Goal: Information Seeking & Learning: Learn about a topic

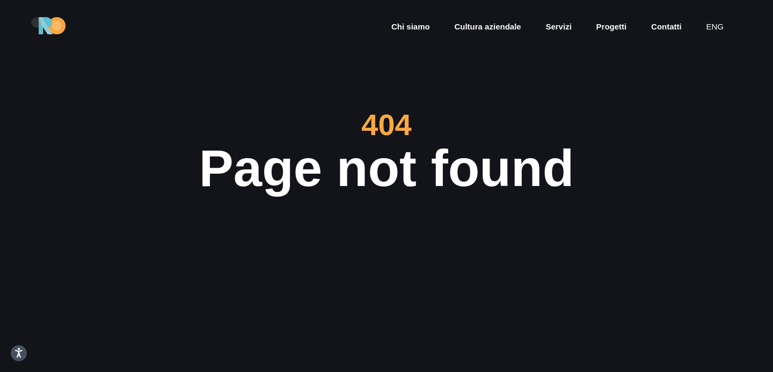
click at [36, 23] on div "Chi siamo Cultura aziendale Servizi Progetti Contatti eng" at bounding box center [386, 26] width 773 height 52
click at [43, 23] on img at bounding box center [52, 25] width 27 height 17
click at [217, 44] on div "Chi siamo Cultura aziendale Servizi Progetti Contatti eng" at bounding box center [386, 26] width 773 height 52
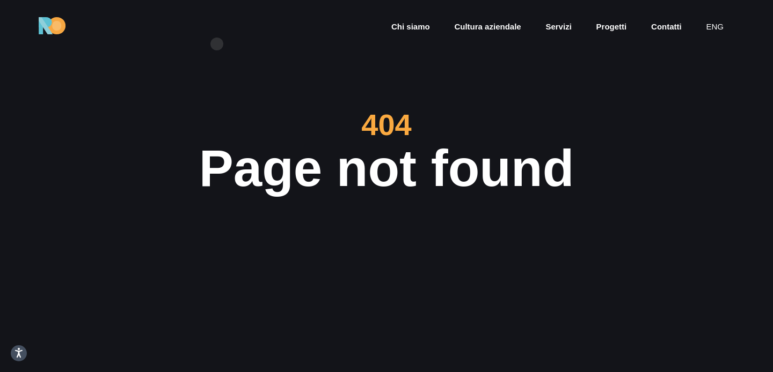
click at [223, 52] on section "404 Page not found Ops... it seems that page your looking for doesn't exist Go …" at bounding box center [386, 186] width 773 height 372
click at [230, 57] on section "404 Page not found Ops... it seems that page your looking for doesn't exist Go …" at bounding box center [386, 186] width 773 height 372
click at [252, 94] on section "404 Page not found Ops... it seems that page your looking for doesn't exist Go …" at bounding box center [386, 186] width 773 height 372
click at [254, 91] on section "404 Page not found Ops... it seems that page your looking for doesn't exist Go …" at bounding box center [386, 186] width 773 height 372
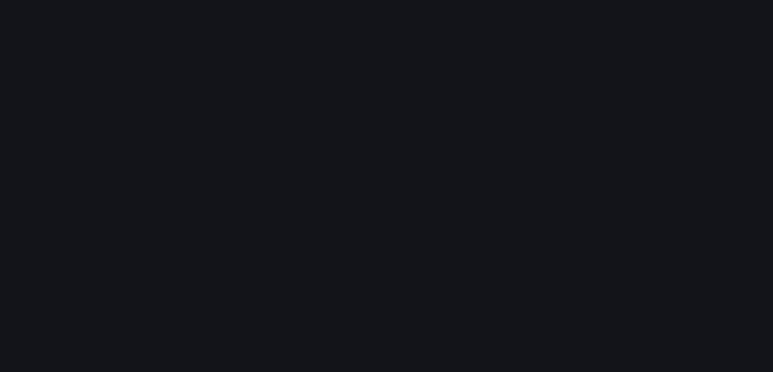
click at [210, 27] on div "Chi siamo Cultura aziendale Servizi Progetti Contatti eng" at bounding box center [386, 26] width 773 height 52
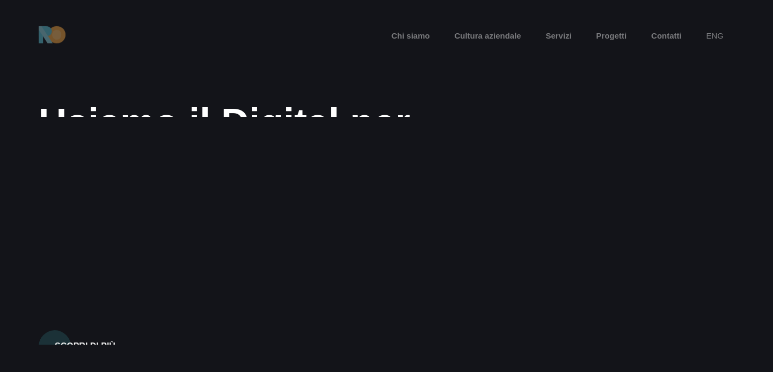
click at [210, 27] on div "Chi siamo Cultura aziendale Servizi Progetti Contatti eng" at bounding box center [386, 26] width 773 height 52
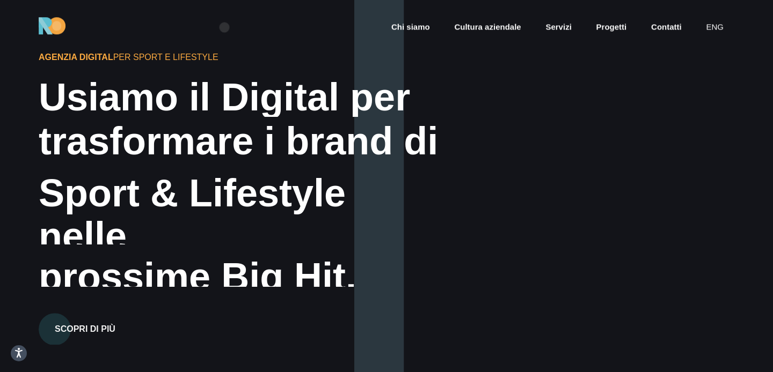
click at [224, 27] on div "Chi siamo Cultura aziendale Servizi Progetti Contatti eng" at bounding box center [386, 26] width 773 height 52
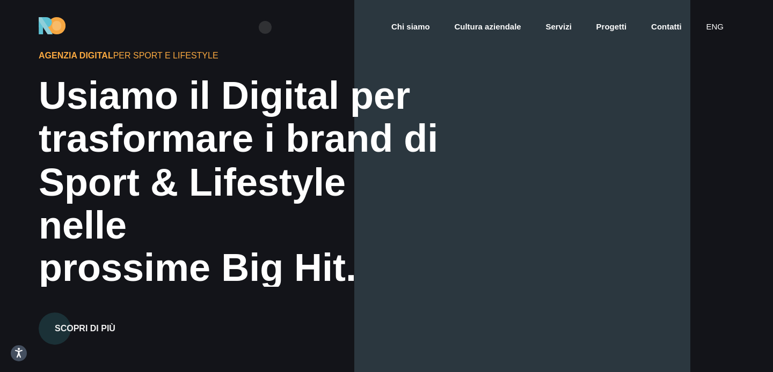
click at [266, 27] on div "Chi siamo Cultura aziendale Servizi Progetti Contatti eng" at bounding box center [386, 26] width 773 height 52
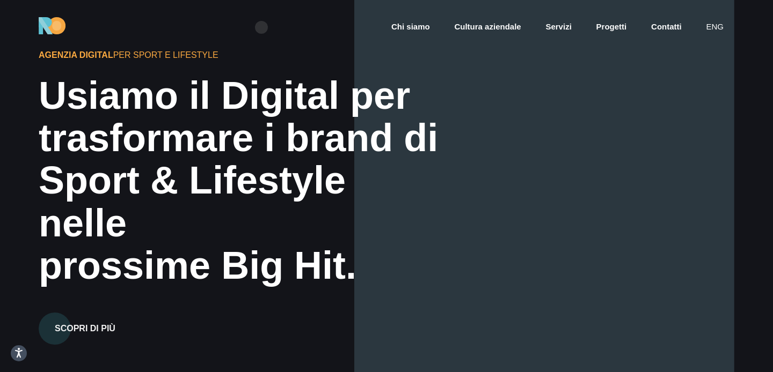
click at [261, 27] on div "Chi siamo Cultura aziendale Servizi Progetti Contatti eng" at bounding box center [386, 26] width 773 height 52
click at [289, 35] on div "Chi siamo Cultura aziendale Servizi Progetti Contatti eng" at bounding box center [386, 26] width 773 height 52
click at [321, 35] on div "Chi siamo Cultura aziendale Servizi Progetti Contatti eng" at bounding box center [386, 26] width 773 height 52
click at [482, 26] on link "Cultura aziendale" at bounding box center [487, 27] width 69 height 12
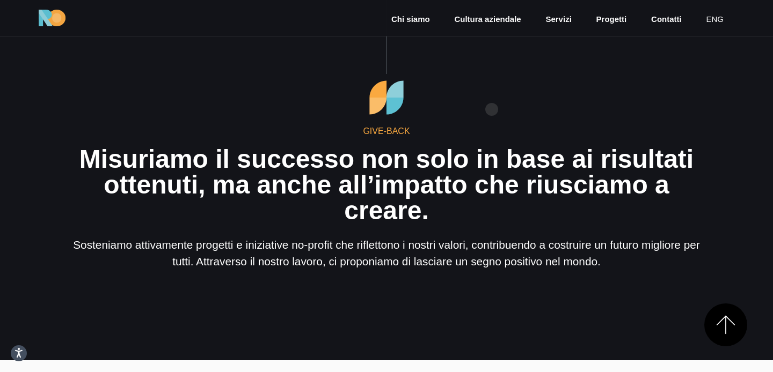
scroll to position [1785, 0]
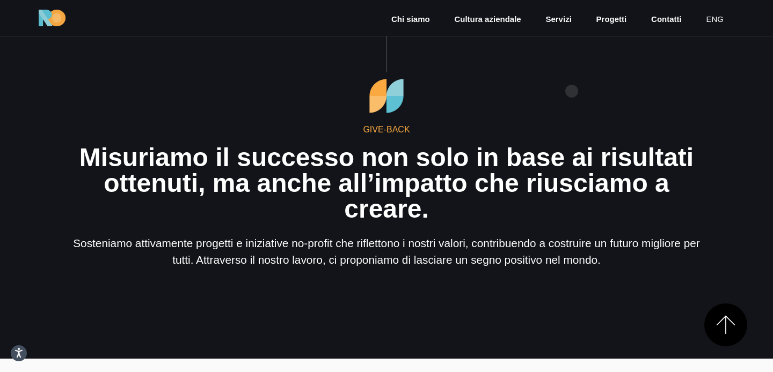
click at [573, 152] on p "Misuriamo il successo non solo in base ai risultati ottenuti, ma anche all’impa…" at bounding box center [386, 183] width 644 height 77
click at [658, 109] on div "Give-Back Misuriamo il successo non solo in base ai risultati ottenuti, ma anch…" at bounding box center [386, 172] width 644 height 191
click at [670, 109] on div "Give-Back Misuriamo il successo non solo in base ai risultati ottenuti, ma anch…" at bounding box center [386, 172] width 644 height 191
click at [680, 107] on div "Give-Back Misuriamo il successo non solo in base ai risultati ottenuti, ma anch…" at bounding box center [386, 172] width 644 height 191
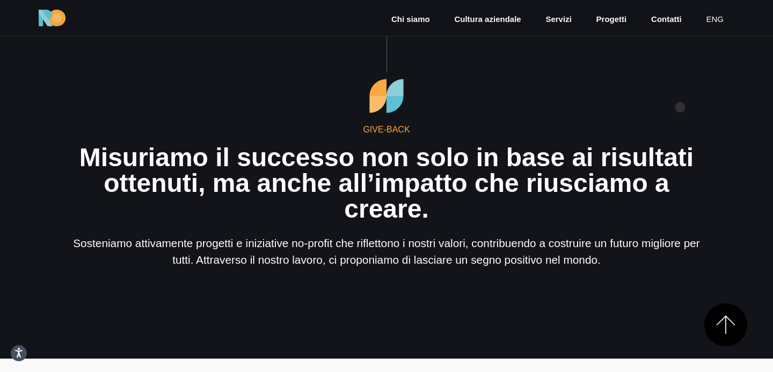
click at [680, 107] on div "Give-Back Misuriamo il successo non solo in base ai risultati ottenuti, ma anch…" at bounding box center [386, 172] width 644 height 191
click at [680, 105] on div "Give-Back Misuriamo il successo non solo in base ai risultati ottenuti, ma anch…" at bounding box center [386, 172] width 644 height 191
click at [681, 103] on div "Give-Back Misuriamo il successo non solo in base ai risultati ottenuti, ma anch…" at bounding box center [386, 172] width 644 height 191
click at [665, 101] on div "Give-Back Misuriamo il successo non solo in base ai risultati ottenuti, ma anch…" at bounding box center [386, 172] width 644 height 191
click at [674, 95] on div "Give-Back Misuriamo il successo non solo in base ai risultati ottenuti, ma anch…" at bounding box center [386, 172] width 644 height 191
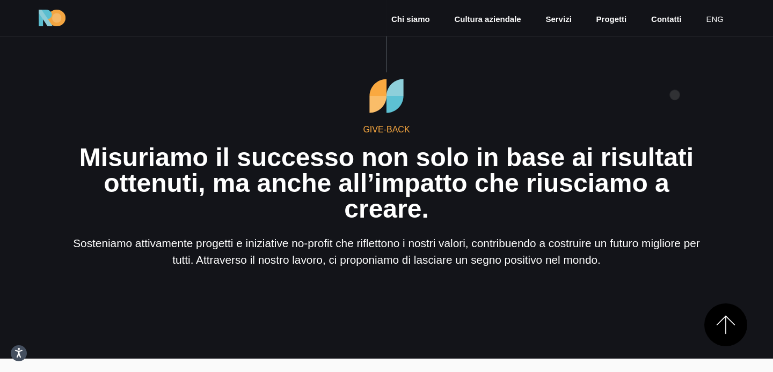
click at [674, 95] on div "Give-Back Misuriamo il successo non solo in base ai risultati ottenuti, ma anch…" at bounding box center [386, 172] width 644 height 191
click at [713, 88] on div "Give-Back Misuriamo il successo non solo in base ai risultati ottenuti, ma anch…" at bounding box center [386, 172] width 661 height 191
click at [696, 90] on div "Give-Back Misuriamo il successo non solo in base ai risultati ottenuti, ma anch…" at bounding box center [386, 172] width 644 height 191
click at [704, 85] on div "Give-Back Misuriamo il successo non solo in base ai risultati ottenuti, ma anch…" at bounding box center [386, 172] width 644 height 191
click at [704, 84] on div "Give-Back Misuriamo il successo non solo in base ai risultati ottenuti, ma anch…" at bounding box center [386, 172] width 644 height 191
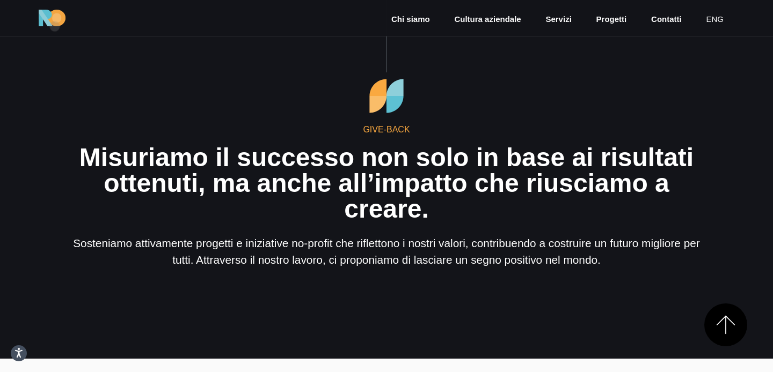
click at [55, 26] on div "Chi siamo Cultura aziendale Servizi Progetti Contatti eng" at bounding box center [386, 18] width 773 height 36
click at [58, 21] on img at bounding box center [52, 18] width 27 height 17
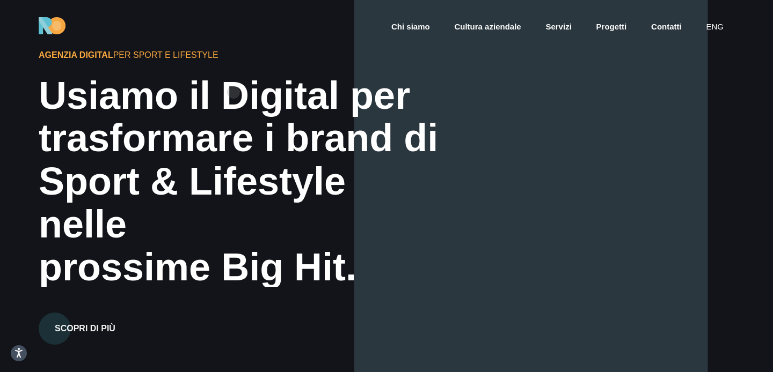
click at [250, 62] on div "Agenzia Digital per Sport e Lifestyle" at bounding box center [184, 55] width 290 height 13
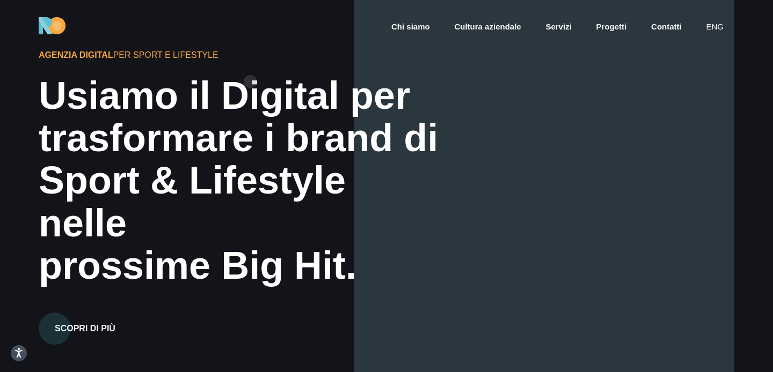
click at [250, 62] on div "Agenzia Digital per Sport e Lifestyle" at bounding box center [184, 55] width 290 height 13
click at [258, 62] on div "Agenzia Digital per Sport e Lifestyle" at bounding box center [184, 55] width 290 height 13
click at [311, 62] on div "Agenzia Digital per Sport e Lifestyle" at bounding box center [184, 55] width 290 height 13
click at [172, 62] on div "Agenzia Digital per Sport e Lifestyle" at bounding box center [184, 55] width 290 height 13
click at [261, 62] on div "Agenzia Digital per Sport e Lifestyle" at bounding box center [184, 55] width 290 height 13
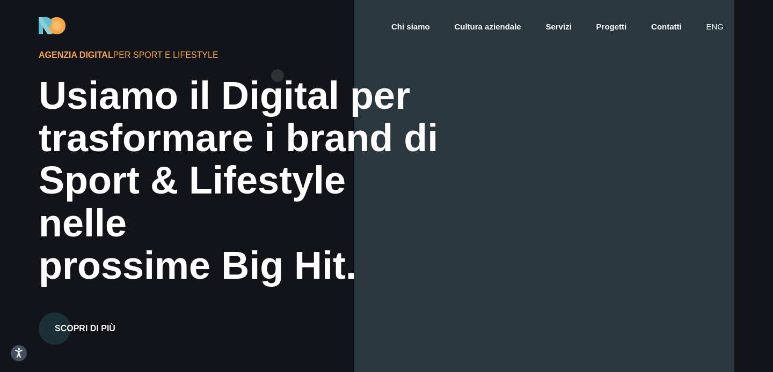
click at [280, 62] on div "Agenzia Digital per Sport e Lifestyle" at bounding box center [184, 55] width 290 height 13
click at [277, 62] on div "Agenzia Digital per Sport e Lifestyle" at bounding box center [184, 55] width 290 height 13
click at [306, 62] on div "Agenzia Digital per Sport e Lifestyle" at bounding box center [184, 55] width 290 height 13
click at [305, 62] on div "Agenzia Digital per Sport e Lifestyle" at bounding box center [184, 55] width 290 height 13
click at [324, 62] on div "Agenzia Digital per Sport e Lifestyle" at bounding box center [184, 55] width 290 height 13
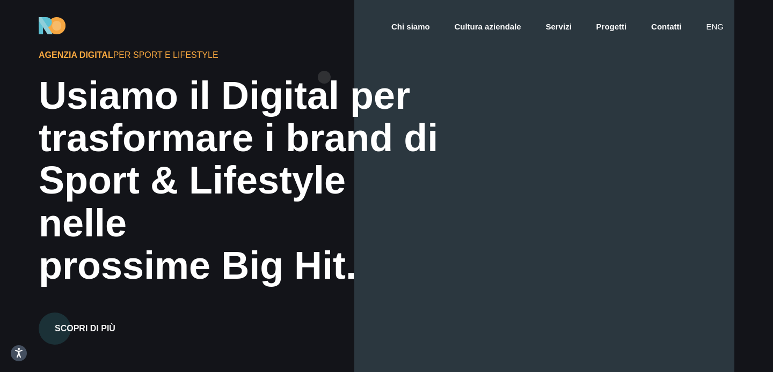
click at [327, 62] on div "Agenzia Digital per Sport e Lifestyle" at bounding box center [184, 55] width 290 height 13
click at [377, 77] on div at bounding box center [544, 186] width 380 height 372
click at [373, 77] on div at bounding box center [544, 186] width 380 height 372
click at [303, 62] on div "Agenzia Digital per Sport e Lifestyle" at bounding box center [184, 55] width 290 height 13
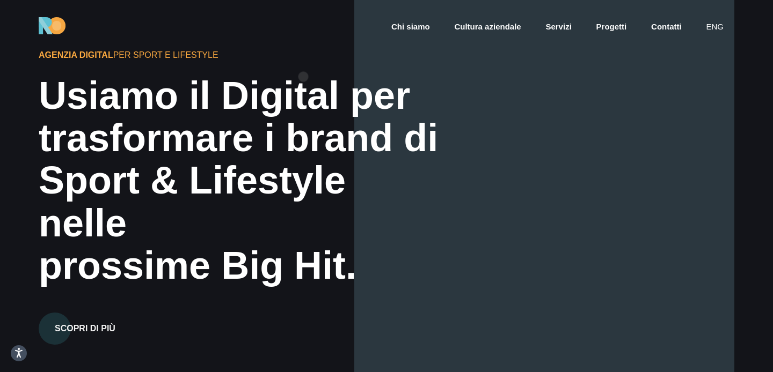
click at [303, 62] on div "Agenzia Digital per Sport e Lifestyle" at bounding box center [184, 55] width 290 height 13
click at [334, 75] on div "Agenzia Digital per Sport e Lifestyle Usiamo il Digital per trasformare i brand…" at bounding box center [386, 186] width 695 height 372
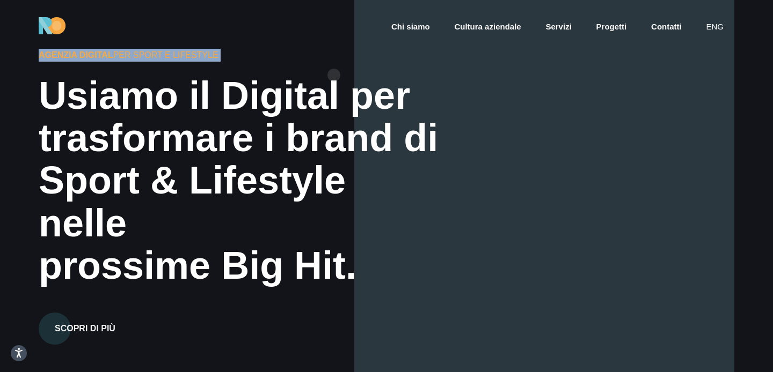
click at [334, 75] on div "Agenzia Digital per Sport e Lifestyle Usiamo il Digital per trasformare i brand…" at bounding box center [386, 186] width 695 height 372
click at [314, 62] on div "Agenzia Digital per Sport e Lifestyle" at bounding box center [184, 55] width 290 height 13
click at [321, 62] on div "Agenzia Digital per Sport e Lifestyle" at bounding box center [184, 55] width 290 height 13
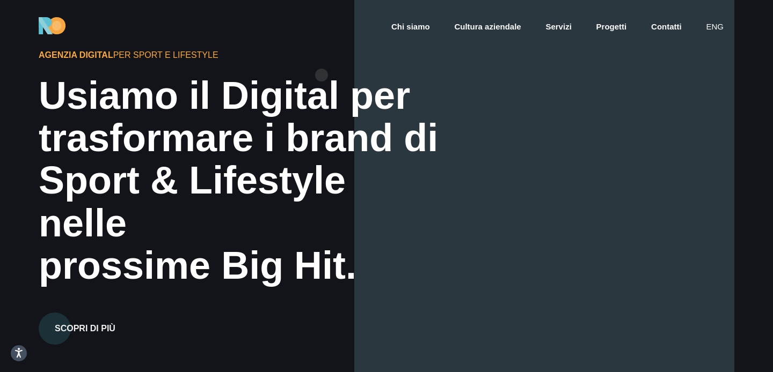
click at [336, 75] on div "Agenzia Digital per Sport e Lifestyle Usiamo il Digital per trasformare i brand…" at bounding box center [386, 186] width 695 height 372
click at [337, 72] on div "Agenzia Digital per Sport e Lifestyle Usiamo il Digital per trasformare i brand…" at bounding box center [386, 186] width 695 height 372
click at [347, 78] on div "Agenzia Digital per Sport e Lifestyle Usiamo il Digital per trasformare i brand…" at bounding box center [386, 186] width 695 height 372
click at [337, 74] on div "Agenzia Digital per Sport e Lifestyle Usiamo il Digital per trasformare i brand…" at bounding box center [386, 186] width 695 height 372
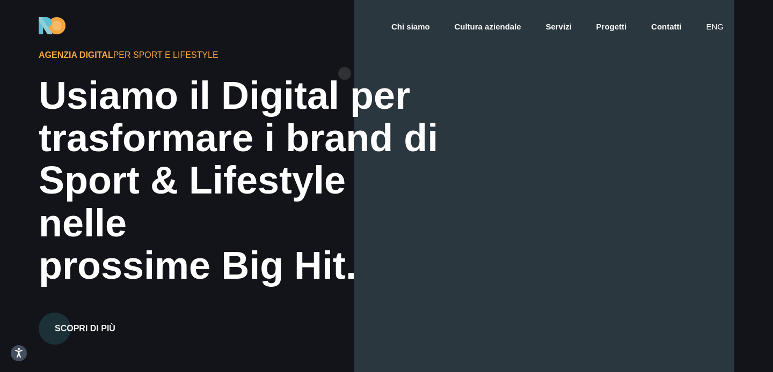
click at [344, 74] on div "Agenzia Digital per Sport e Lifestyle Usiamo il Digital per trasformare i brand…" at bounding box center [386, 186] width 695 height 372
click at [365, 74] on div at bounding box center [544, 186] width 380 height 372
click at [371, 74] on div at bounding box center [544, 186] width 380 height 372
click at [369, 74] on div at bounding box center [544, 186] width 380 height 372
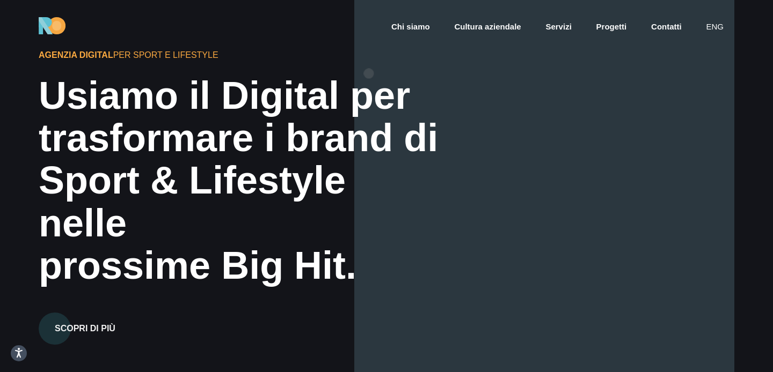
click at [369, 74] on div at bounding box center [544, 186] width 380 height 372
click at [380, 71] on div at bounding box center [544, 186] width 380 height 372
click at [374, 80] on div at bounding box center [544, 186] width 380 height 372
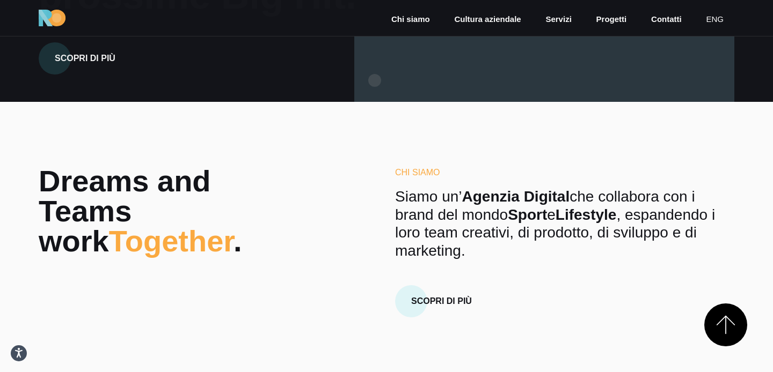
scroll to position [275, 0]
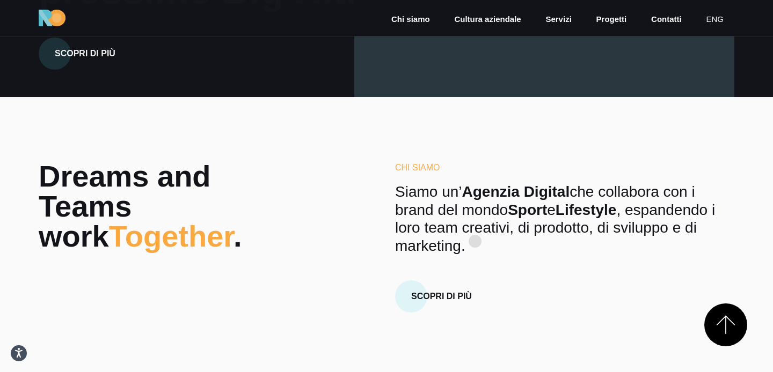
click at [475, 241] on p "Siamo un’ Agenzia Digital che collabora con i brand del mondo Sport e Lifestyle…" at bounding box center [564, 219] width 339 height 72
click at [494, 222] on p "Siamo un’ Agenzia Digital che collabora con i brand del mondo Sport e Lifestyle…" at bounding box center [564, 219] width 339 height 72
click at [506, 220] on p "Siamo un’ Agenzia Digital che collabora con i brand del mondo Sport e Lifestyle…" at bounding box center [564, 219] width 339 height 72
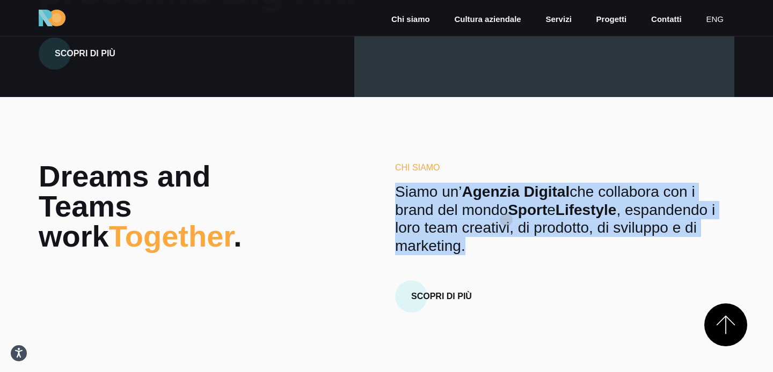
click at [506, 220] on p "Siamo un’ Agenzia Digital che collabora con i brand del mondo Sport e Lifestyle…" at bounding box center [564, 219] width 339 height 72
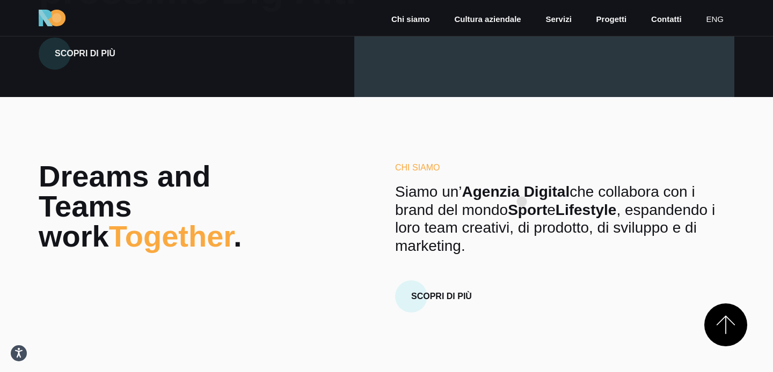
click at [522, 202] on strong "Sport" at bounding box center [527, 210] width 39 height 17
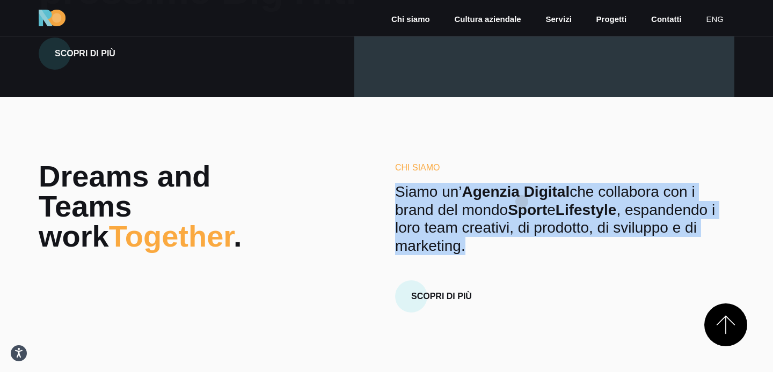
click at [522, 202] on strong "Sport" at bounding box center [527, 210] width 39 height 17
click at [526, 202] on strong "Sport" at bounding box center [527, 210] width 39 height 17
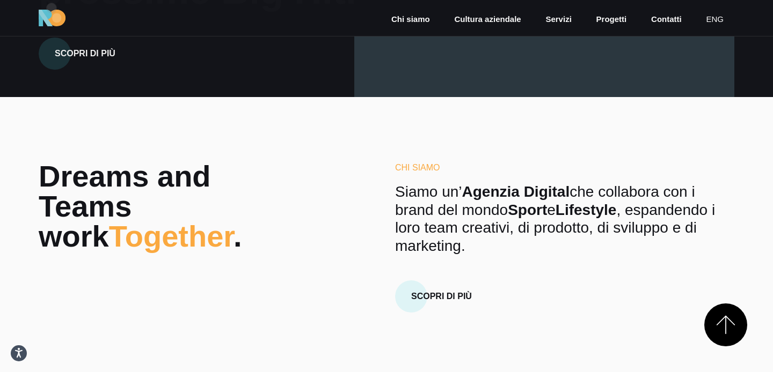
click at [52, 8] on div "Chi siamo Cultura aziendale Servizi Progetti Contatti eng" at bounding box center [386, 18] width 773 height 36
click at [50, 23] on img at bounding box center [52, 18] width 27 height 17
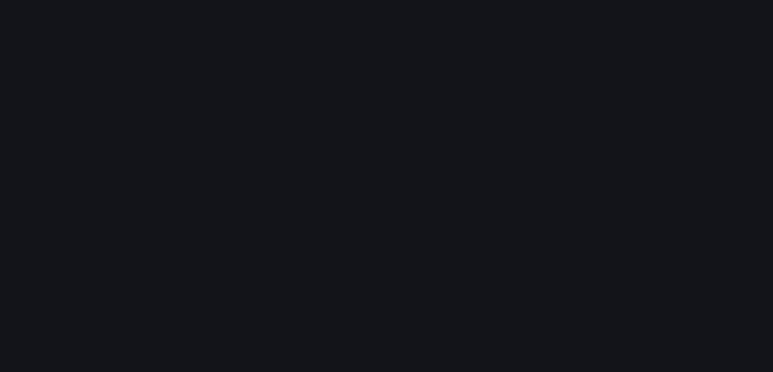
scroll to position [747, 0]
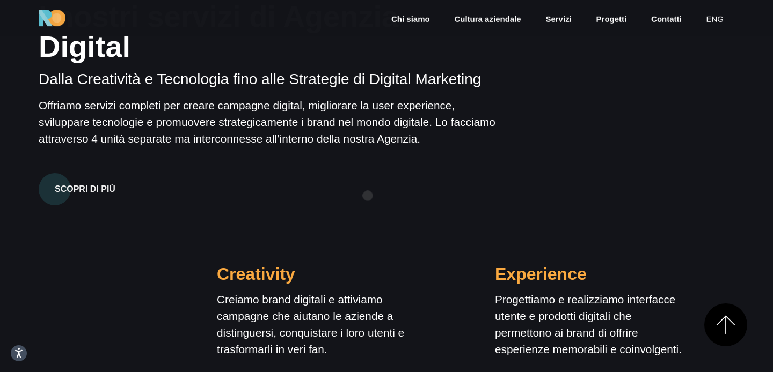
drag, startPoint x: 368, startPoint y: 196, endPoint x: 371, endPoint y: 186, distance: 10.2
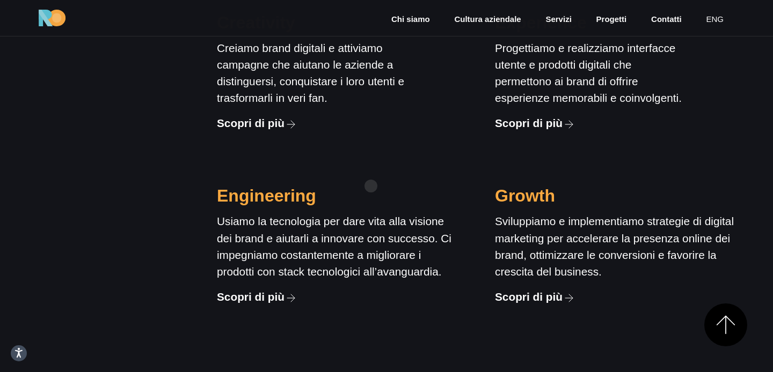
scroll to position [1085, 0]
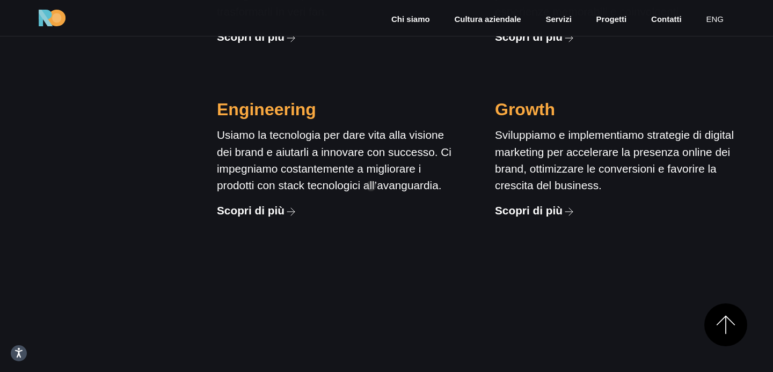
click at [371, 202] on div "Scopri di più" at bounding box center [336, 210] width 239 height 17
click at [604, 201] on div "Growth Sviluppiamo e implementiamo strategie di digital marketing per accelerar…" at bounding box center [614, 151] width 278 height 174
click at [605, 127] on p "Sviluppiamo e implementiamo strategie di digital marketing per accelerare la pr…" at bounding box center [614, 160] width 239 height 67
click at [474, 123] on div "Engineering Usiamo la tecnologia per dare vita alla visione dei brand e aiutarl…" at bounding box center [336, 151] width 278 height 174
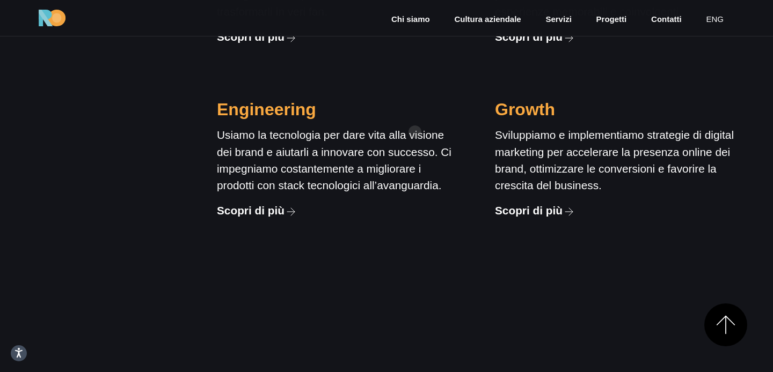
click at [377, 132] on p "Usiamo la tecnologia per dare vita alla visione dei brand e aiutarli a innovare…" at bounding box center [336, 160] width 239 height 67
click at [635, 132] on p "Sviluppiamo e implementiamo strategie di digital marketing per accelerare la pr…" at bounding box center [614, 160] width 239 height 67
click at [561, 20] on link "Servizi" at bounding box center [558, 19] width 28 height 12
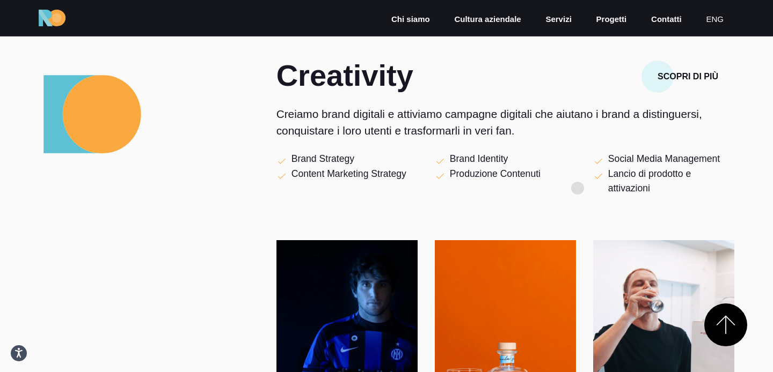
scroll to position [383, 0]
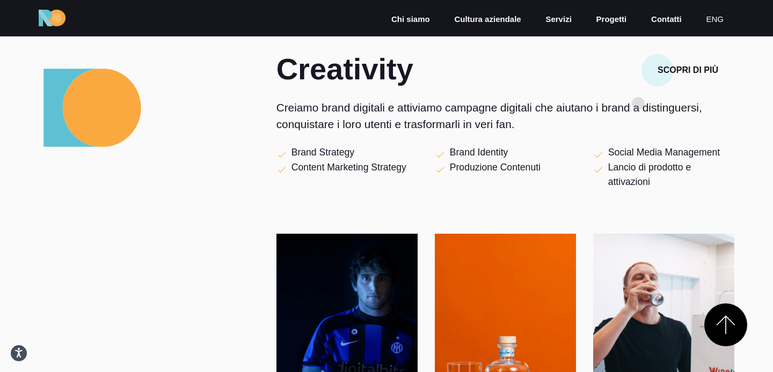
click at [638, 104] on p "Creiamo brand digitali e attiviamo campagne digitali che aiutano i brand a dist…" at bounding box center [505, 115] width 458 height 33
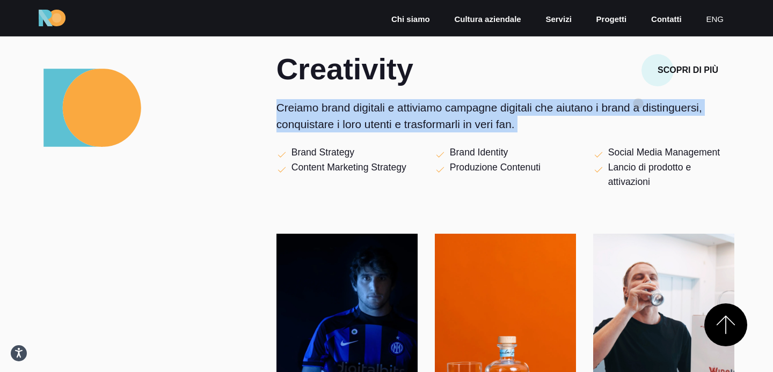
click at [638, 104] on p "Creiamo brand digitali e attiviamo campagne digitali che aiutano i brand a dist…" at bounding box center [505, 115] width 458 height 33
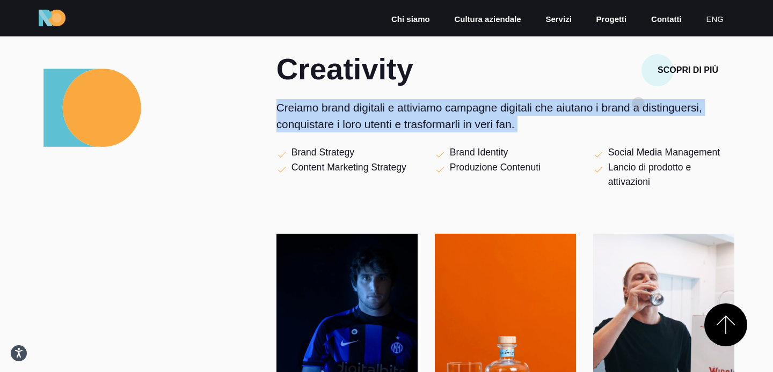
click at [638, 104] on p "Creiamo brand digitali e attiviamo campagne digitali che aiutano i brand a dist…" at bounding box center [505, 115] width 458 height 33
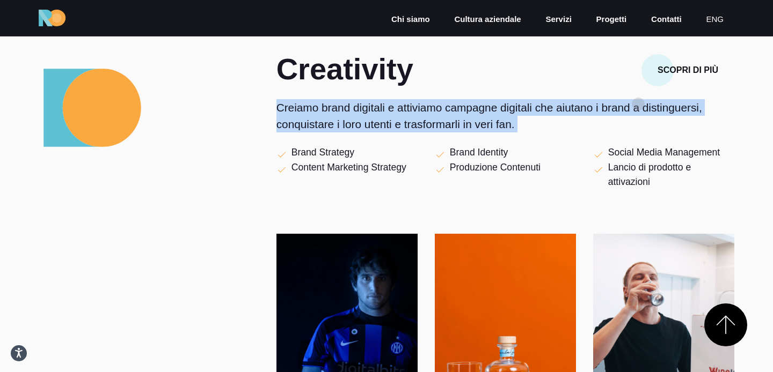
click at [638, 104] on p "Creiamo brand digitali e attiviamo campagne digitali che aiutano i brand a dist…" at bounding box center [505, 115] width 458 height 33
click at [638, 128] on p "Creiamo brand digitali e attiviamo campagne digitali che aiutano i brand a dist…" at bounding box center [505, 115] width 458 height 33
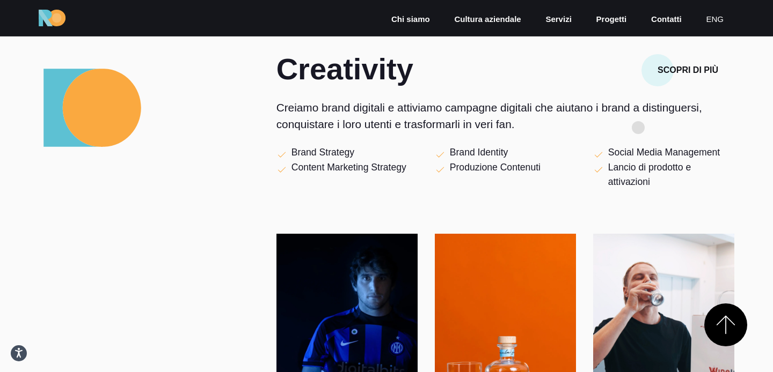
click at [638, 128] on p "Creiamo brand digitali e attiviamo campagne digitali che aiutano i brand a dist…" at bounding box center [505, 115] width 458 height 33
click at [641, 125] on p "Creiamo brand digitali e attiviamo campagne digitali che aiutano i brand a dist…" at bounding box center [505, 115] width 458 height 33
click at [648, 129] on p "Creiamo brand digitali e attiviamo campagne digitali che aiutano i brand a dist…" at bounding box center [505, 115] width 458 height 33
click at [648, 134] on div "Creativity Scopri di più Creiamo brand digitali e attiviamo campagne digitali c…" at bounding box center [505, 250] width 458 height 392
click at [657, 129] on p "Creiamo brand digitali e attiviamo campagne digitali che aiutano i brand a dist…" at bounding box center [505, 115] width 458 height 33
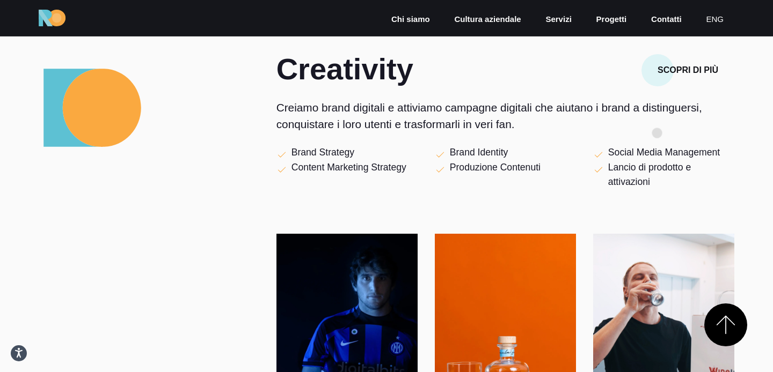
click at [657, 133] on div "Creativity Scopri di più Creiamo brand digitali e attiviamo campagne digitali c…" at bounding box center [505, 250] width 458 height 392
click at [657, 133] on p "Creiamo brand digitali e attiviamo campagne digitali che aiutano i brand a dist…" at bounding box center [505, 115] width 458 height 33
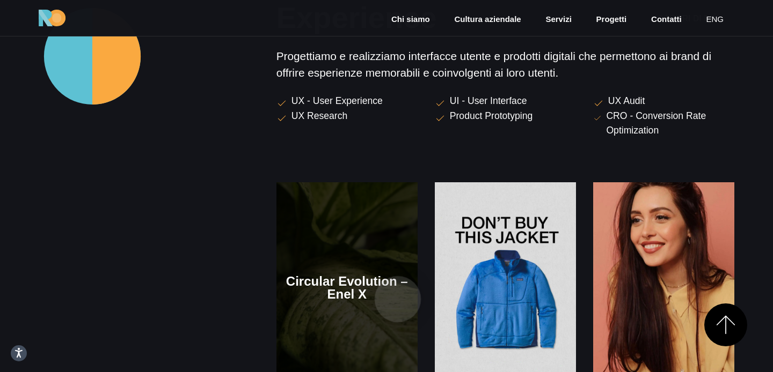
scroll to position [1032, 0]
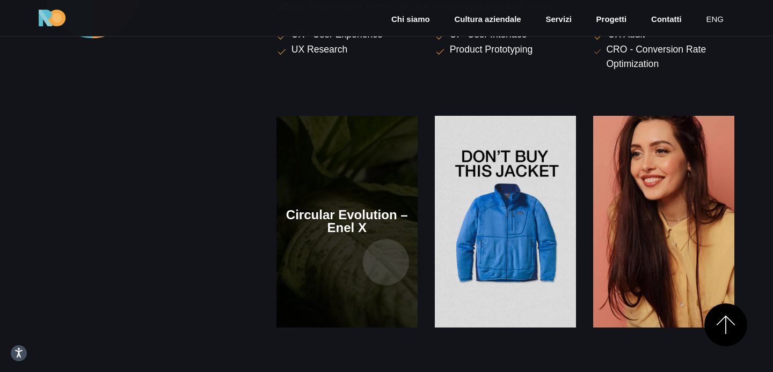
click at [386, 262] on link at bounding box center [346, 222] width 141 height 212
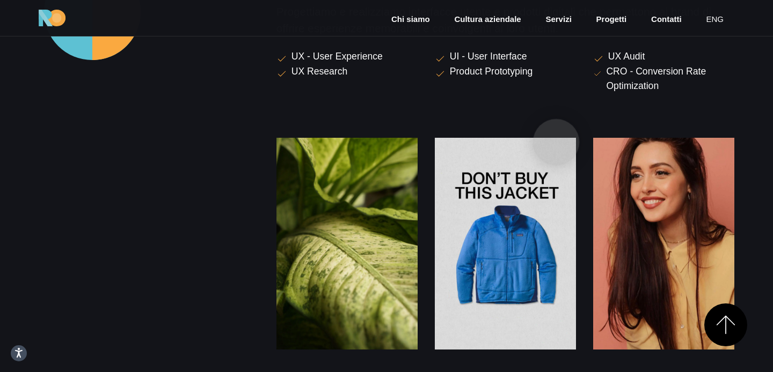
scroll to position [1128, 0]
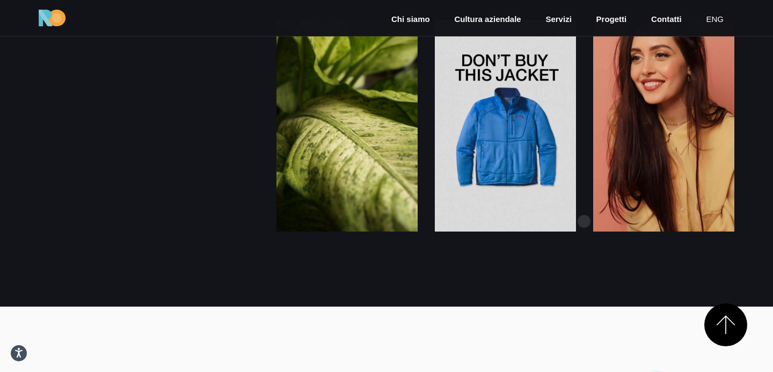
click at [584, 222] on div "Show Reel Media Group" at bounding box center [663, 126] width 158 height 212
click at [584, 224] on div "Show Reel Media Group" at bounding box center [663, 126] width 158 height 212
click at [584, 222] on div "Show Reel Media Group" at bounding box center [663, 126] width 158 height 212
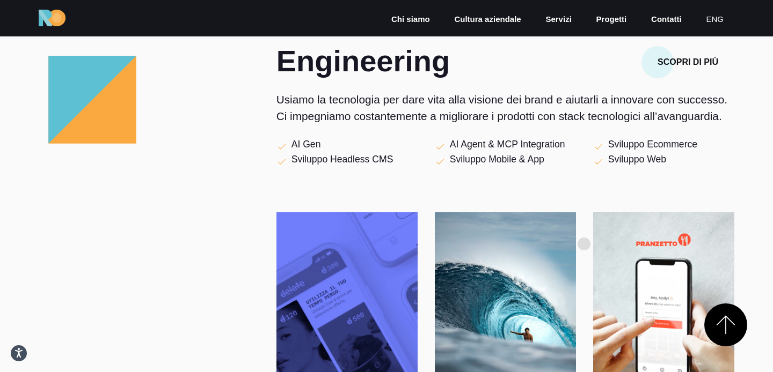
scroll to position [1582, 0]
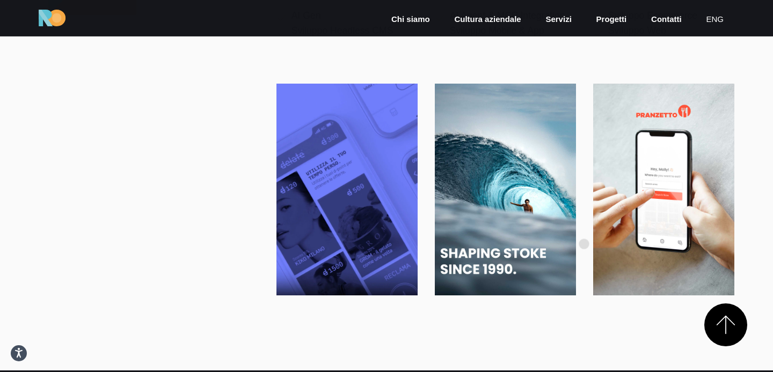
click at [584, 244] on div "Pranzetto" at bounding box center [663, 190] width 158 height 212
click at [584, 236] on div "Pranzetto" at bounding box center [663, 190] width 158 height 212
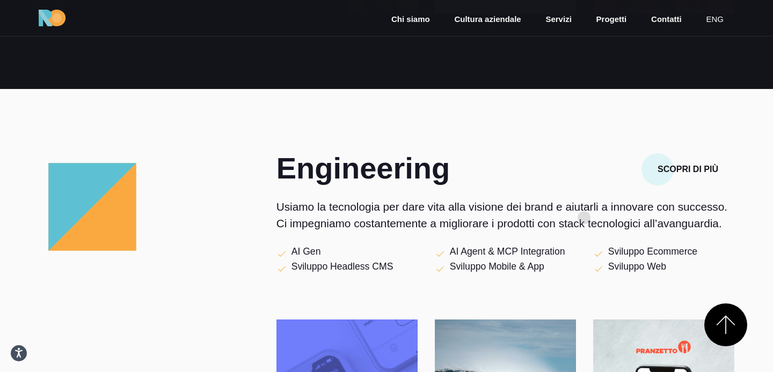
scroll to position [1246, 0]
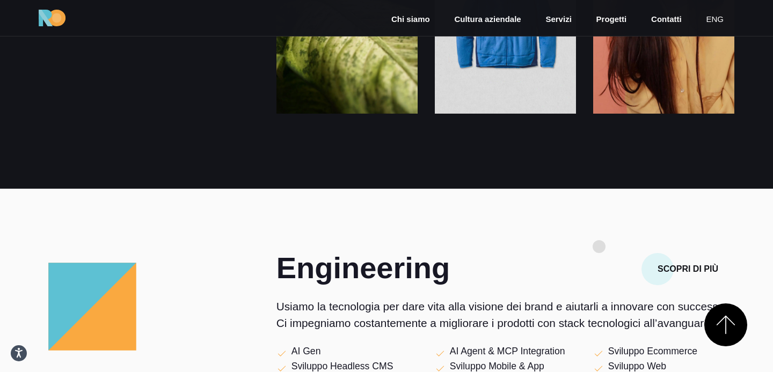
scroll to position [1317, 0]
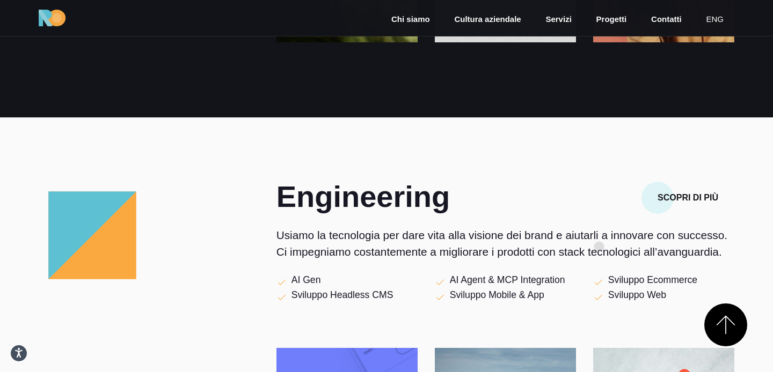
click at [599, 247] on p "Usiamo la tecnologia per dare vita alla visione dei brand e aiutarli a innovare…" at bounding box center [505, 243] width 458 height 33
click at [596, 232] on p "Usiamo la tecnologia per dare vita alla visione dei brand e aiutarli a innovare…" at bounding box center [505, 243] width 458 height 33
click at [594, 244] on p "Usiamo la tecnologia per dare vita alla visione dei brand e aiutarli a innovare…" at bounding box center [505, 243] width 458 height 33
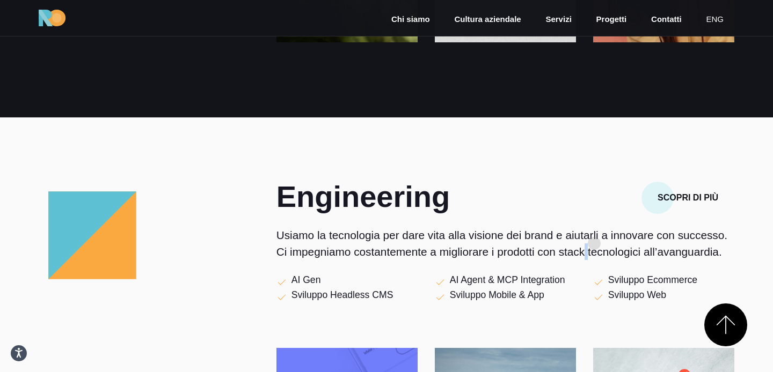
click at [594, 244] on p "Usiamo la tecnologia per dare vita alla visione dei brand e aiutarli a innovare…" at bounding box center [505, 243] width 458 height 33
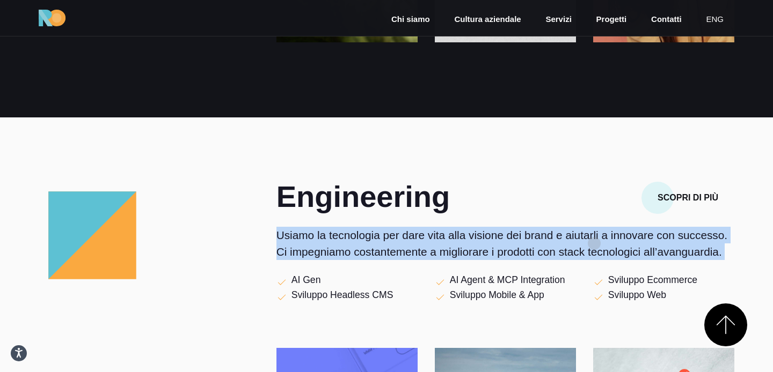
click at [594, 244] on p "Usiamo la tecnologia per dare vita alla visione dei brand e aiutarli a innovare…" at bounding box center [505, 243] width 458 height 33
click at [598, 238] on p "Usiamo la tecnologia per dare vita alla visione dei brand e aiutarli a innovare…" at bounding box center [505, 243] width 458 height 33
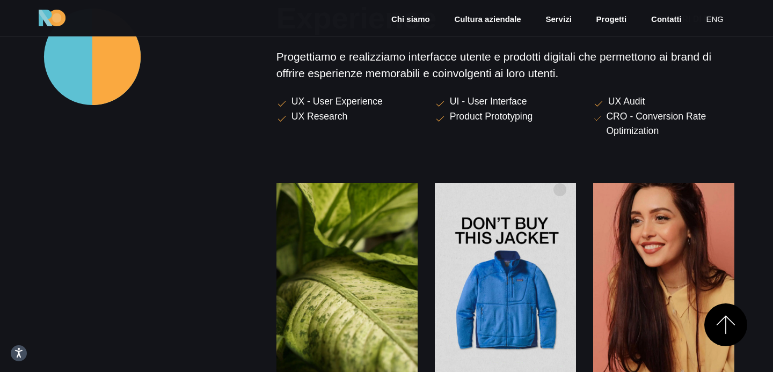
scroll to position [951, 0]
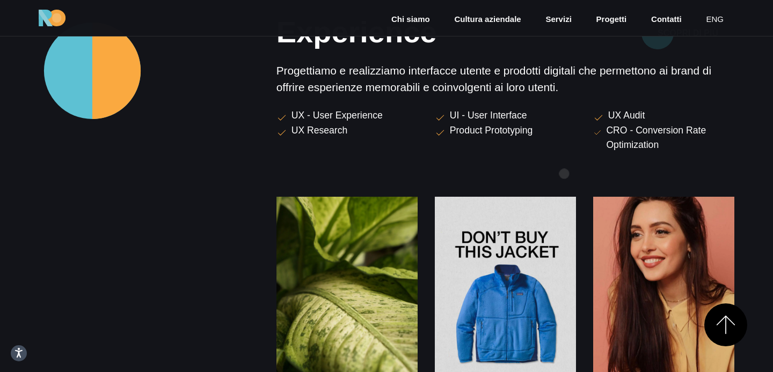
click at [564, 174] on div "Circular Evolution – Enel X Green Media Lab" at bounding box center [505, 287] width 458 height 244
click at [566, 100] on div "Experience Scopri di più Progettiamo e realizziamo interfacce utente e prodotti…" at bounding box center [505, 213] width 458 height 392
click at [566, 74] on p "Progettiamo e realizziamo interfacce utente e prodotti digitali che permettono …" at bounding box center [505, 78] width 458 height 33
click at [566, 81] on p "Progettiamo e realizziamo interfacce utente e prodotti digitali che permettono …" at bounding box center [505, 78] width 458 height 33
click at [566, 80] on p "Progettiamo e realizziamo interfacce utente e prodotti digitali che permettono …" at bounding box center [505, 78] width 458 height 33
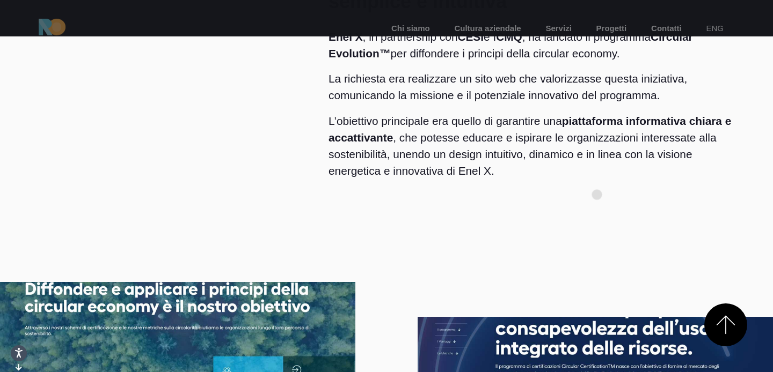
drag, startPoint x: 597, startPoint y: 195, endPoint x: 598, endPoint y: 180, distance: 14.6
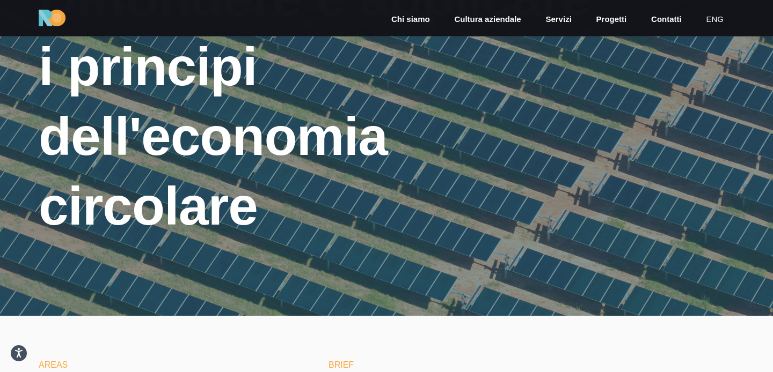
scroll to position [264, 0]
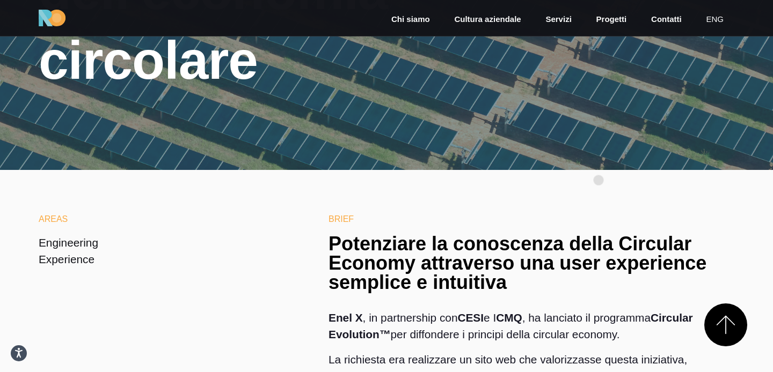
click at [598, 234] on h3 "Potenziare la conoscenza della Circular Economy attraverso una user experience …" at bounding box center [531, 263] width 406 height 58
click at [598, 301] on p at bounding box center [531, 305] width 406 height 9
click at [598, 310] on p "Enel X , in partnership con CESI e I CMQ , ha lanciato il programma Circular Ev…" at bounding box center [531, 331] width 406 height 42
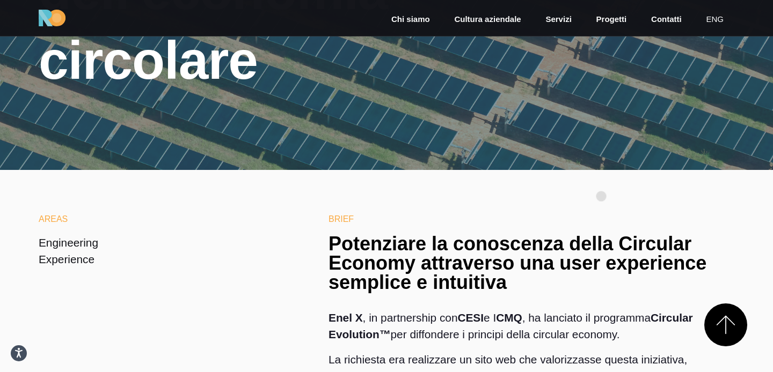
click at [601, 234] on h3 "Potenziare la conoscenza della Circular Economy attraverso una user experience …" at bounding box center [531, 263] width 406 height 58
click at [601, 351] on p "La richiesta era realizzare un sito web che valorizzasse questa iniziativa, com…" at bounding box center [531, 372] width 406 height 42
click at [606, 310] on p "Enel X , in partnership con CESI e I CMQ , ha lanciato il programma Circular Ev…" at bounding box center [531, 331] width 406 height 42
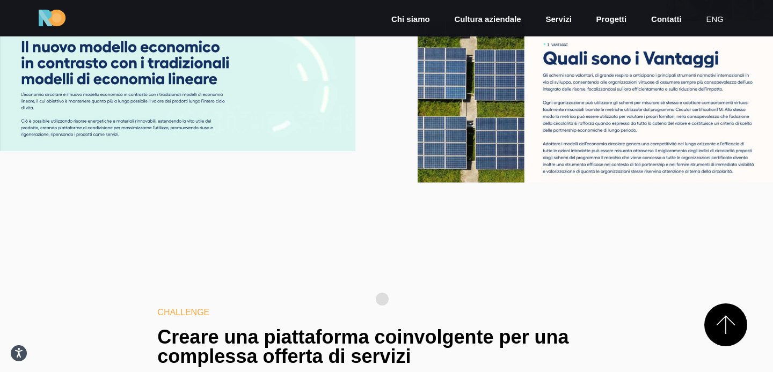
scroll to position [0, 0]
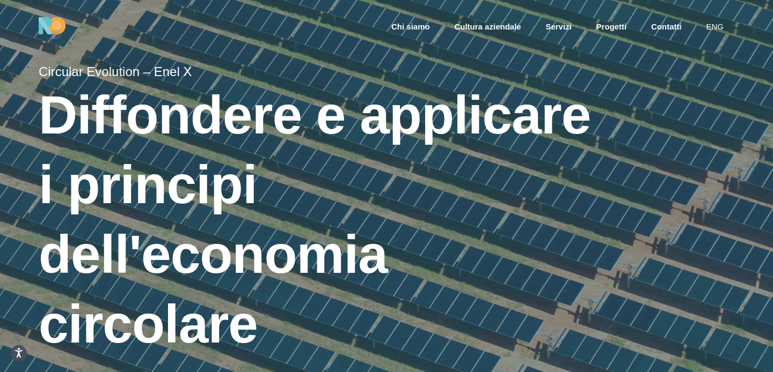
click at [56, 35] on div "Chi siamo Cultura aziendale Servizi Progetti Contatti eng" at bounding box center [386, 26] width 773 height 52
click at [56, 29] on img at bounding box center [52, 25] width 27 height 17
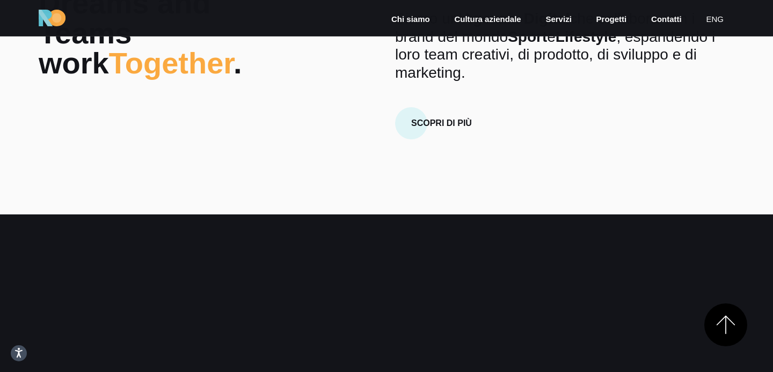
scroll to position [451, 0]
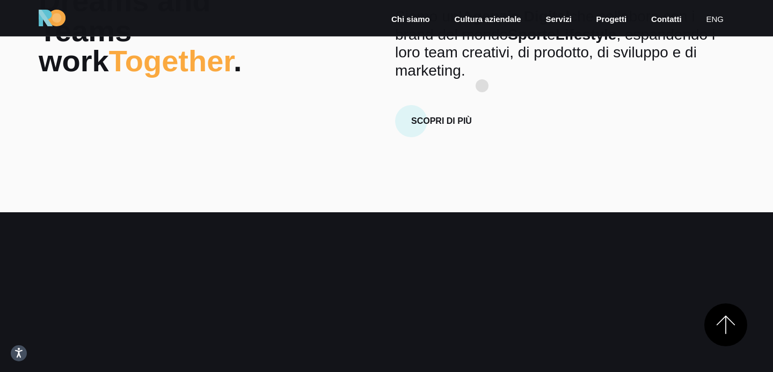
click at [482, 86] on div "Chi Siamo Siamo un’ Agenzia Digital che collabora con i brand del mondo Sport e…" at bounding box center [564, 61] width 339 height 151
click at [515, 58] on p "Siamo un’ Agenzia Digital che collabora con i brand del mondo Sport e Lifestyle…" at bounding box center [564, 44] width 339 height 72
